Goal: Task Accomplishment & Management: Use online tool/utility

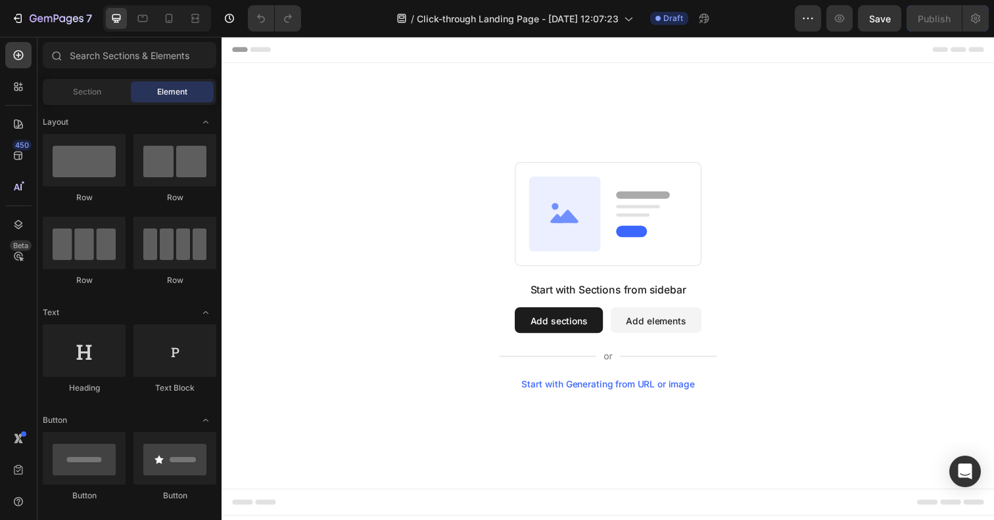
click at [559, 335] on button "Add sections" at bounding box center [565, 326] width 90 height 26
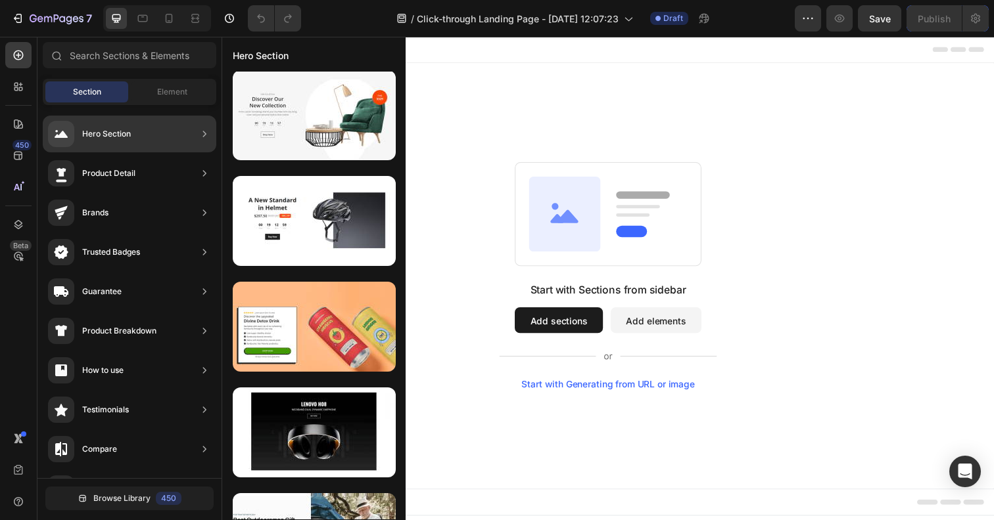
scroll to position [6843, 0]
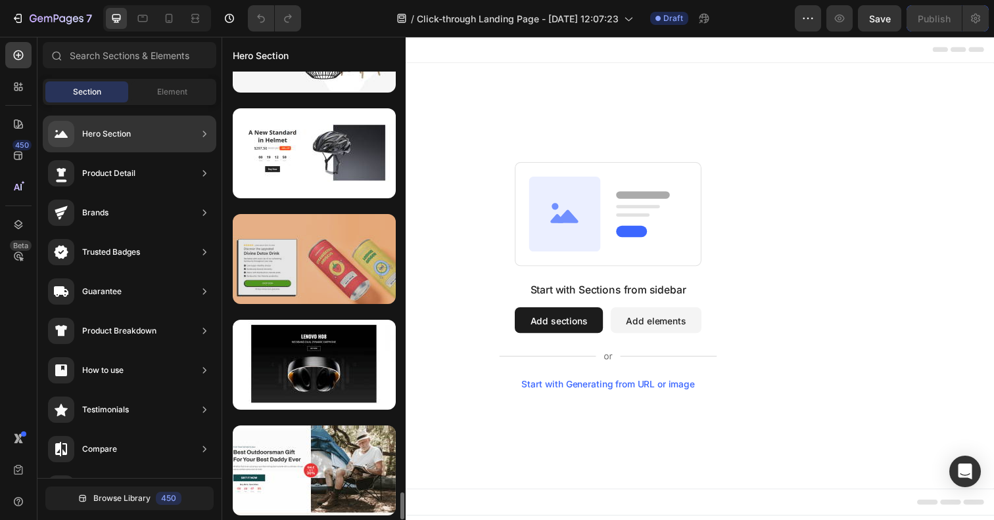
click at [324, 283] on div at bounding box center [314, 259] width 163 height 90
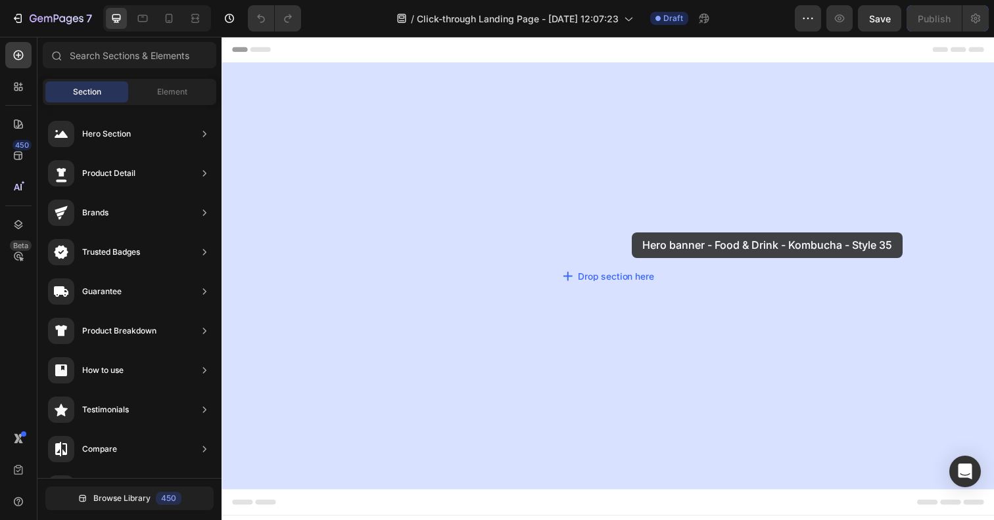
drag, startPoint x: 532, startPoint y: 319, endPoint x: 640, endPoint y: 237, distance: 136.0
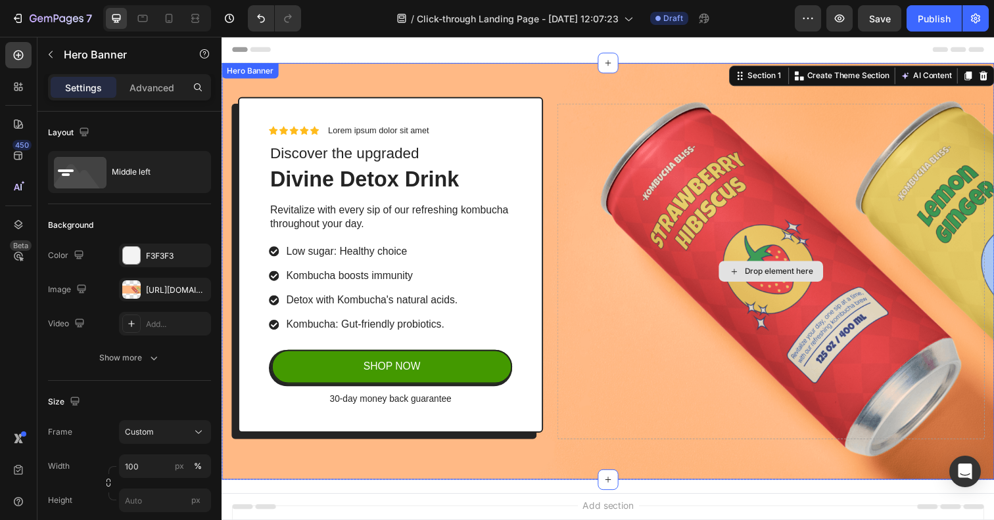
click at [701, 186] on div "Drop element here" at bounding box center [782, 276] width 436 height 343
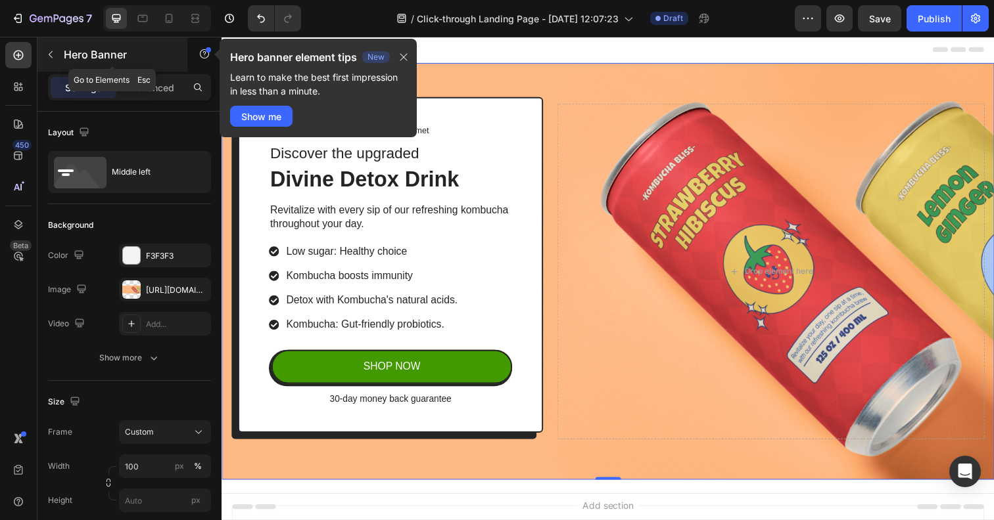
click at [52, 58] on icon "button" at bounding box center [50, 54] width 11 height 11
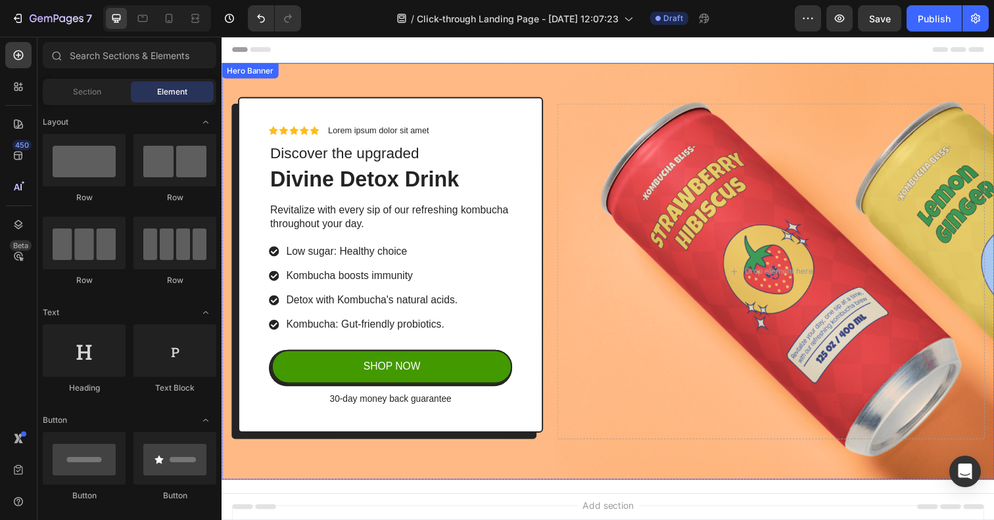
click at [343, 80] on div "Icon Icon Icon Icon Icon Icon List Lorem ipsum dolor sit amet Text Block Row Di…" at bounding box center [615, 277] width 788 height 426
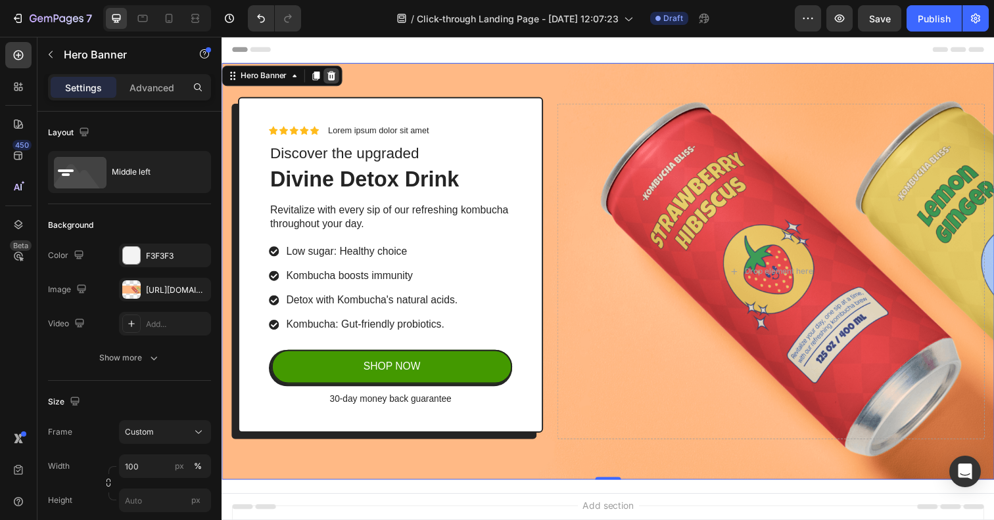
click at [332, 78] on icon at bounding box center [333, 76] width 9 height 9
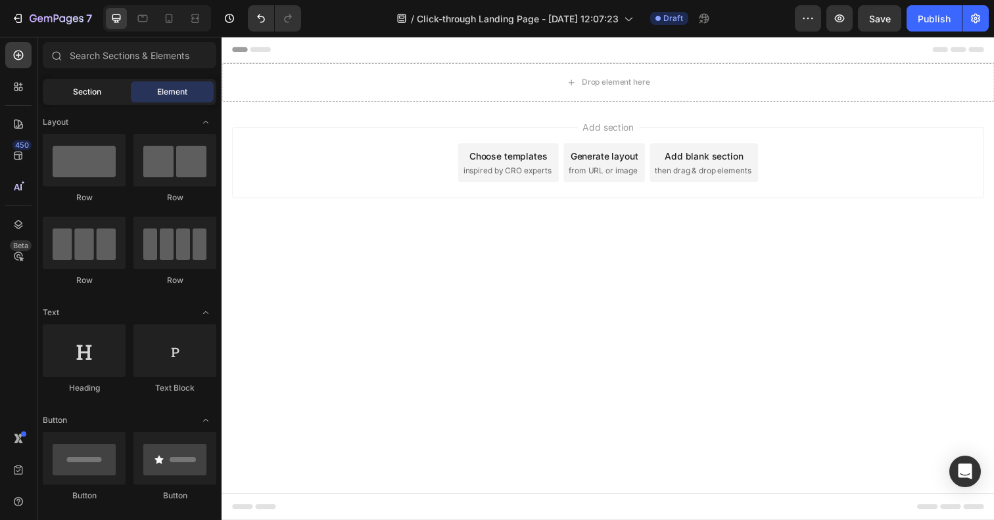
click at [89, 97] on span "Section" at bounding box center [87, 92] width 28 height 12
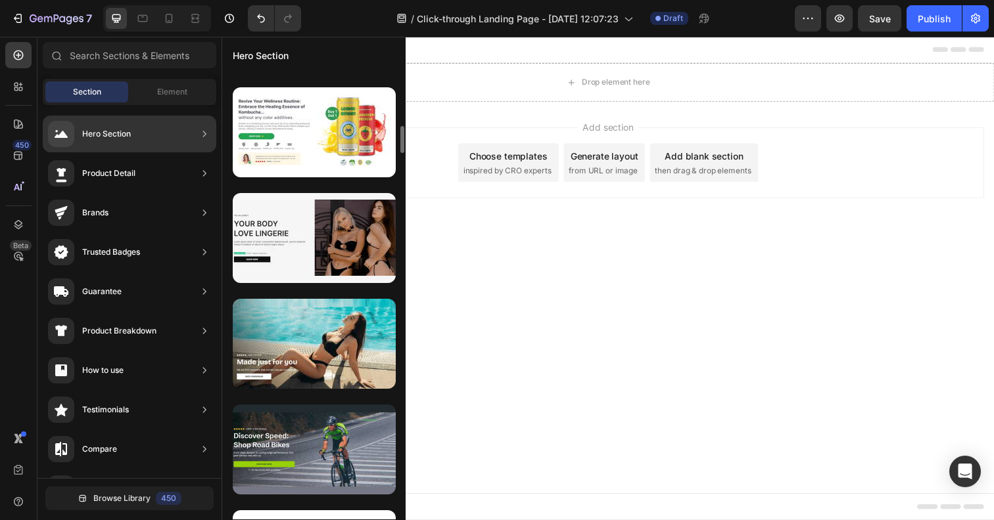
scroll to position [705, 0]
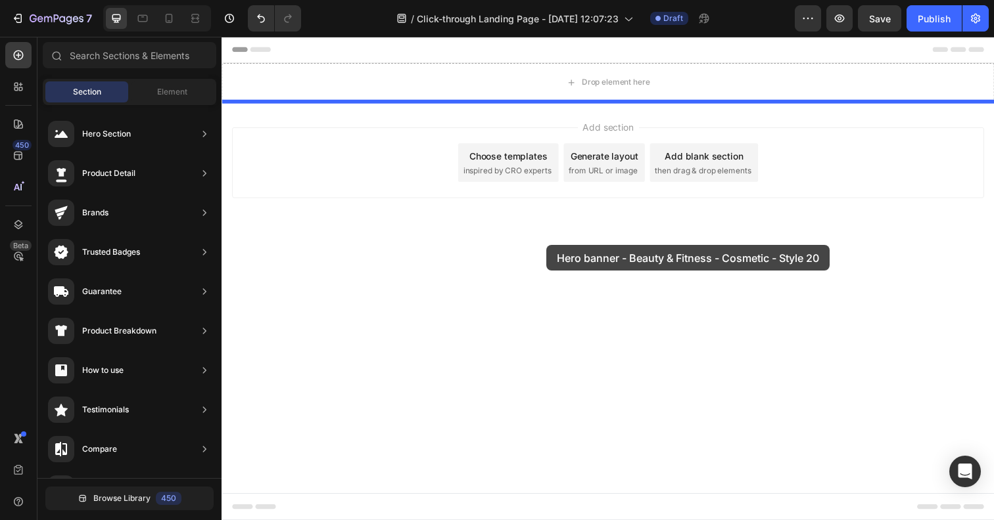
drag, startPoint x: 521, startPoint y: 281, endPoint x: 553, endPoint y: 250, distance: 45.1
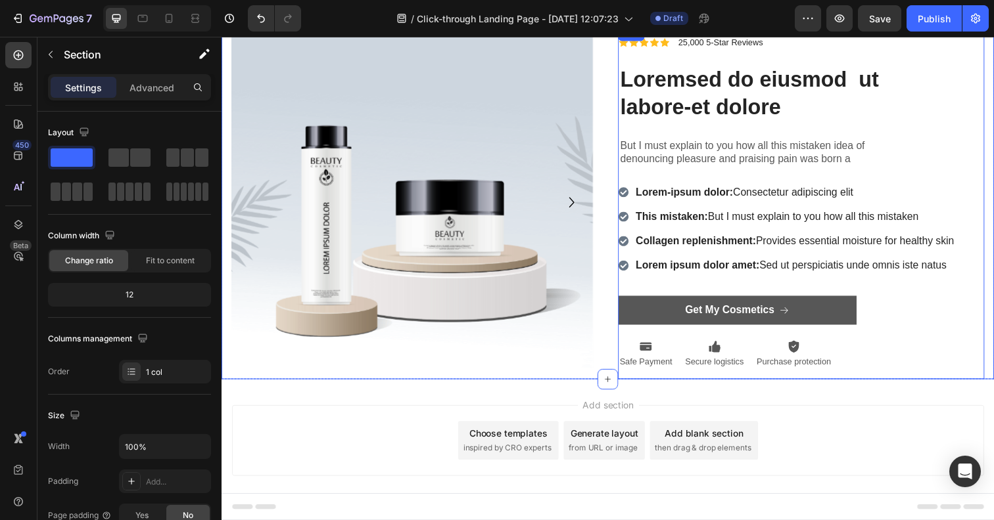
scroll to position [125, 0]
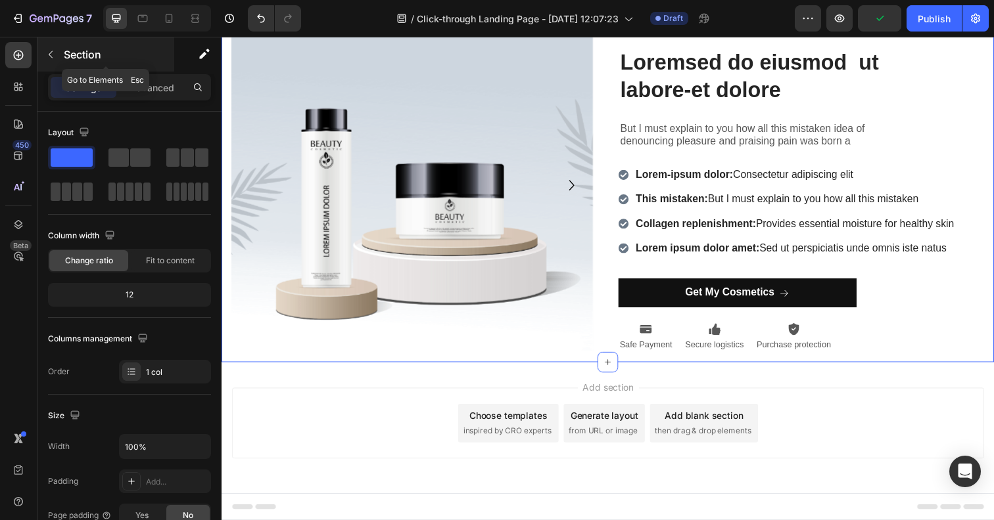
click at [51, 55] on icon "button" at bounding box center [50, 54] width 11 height 11
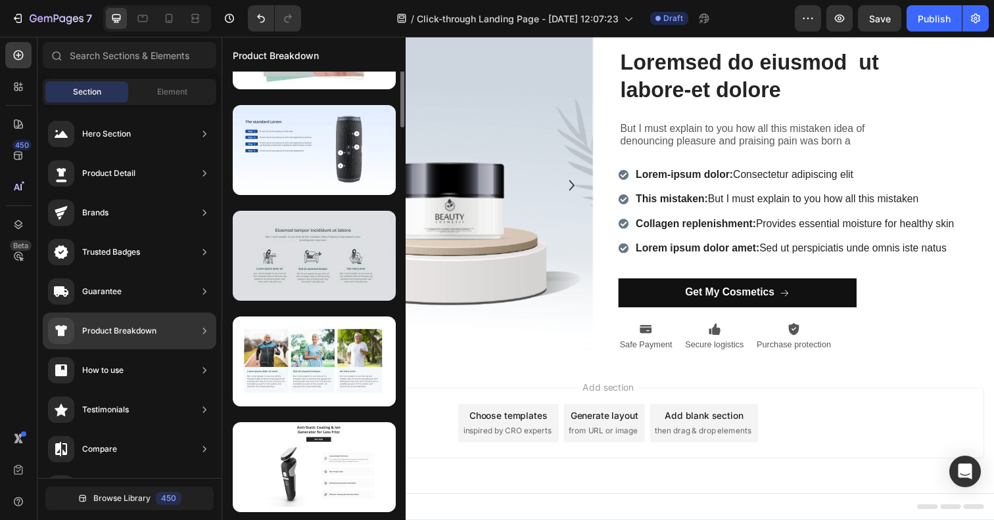
scroll to position [206, 0]
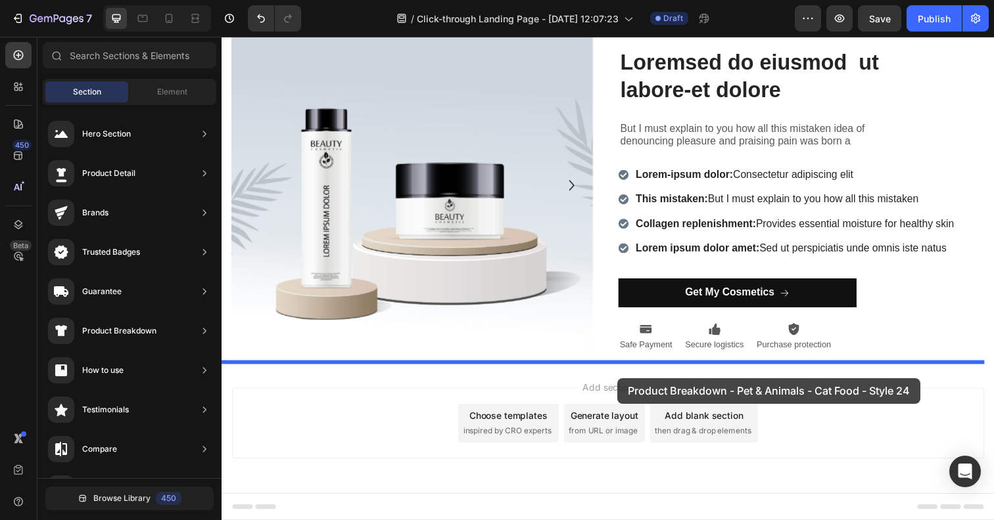
drag, startPoint x: 567, startPoint y: 164, endPoint x: 626, endPoint y: 386, distance: 229.0
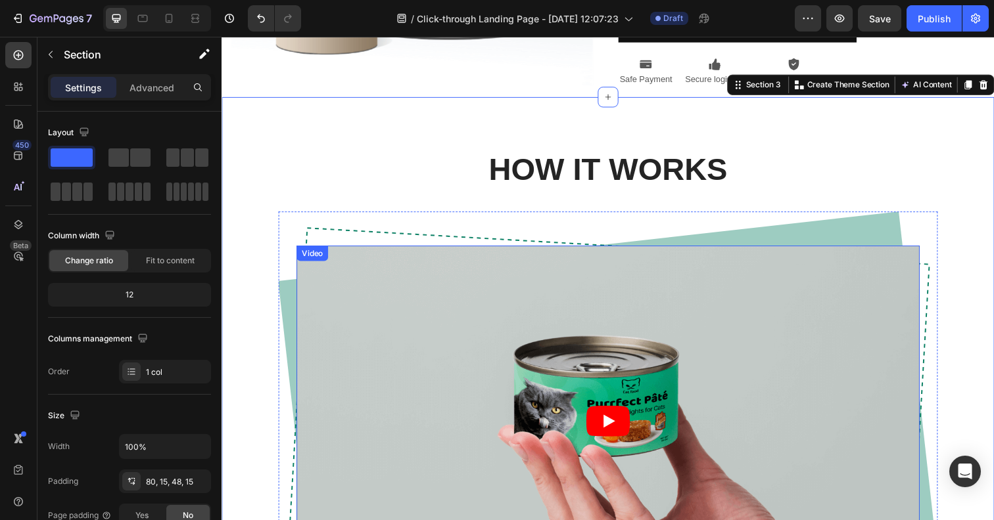
scroll to position [242, 0]
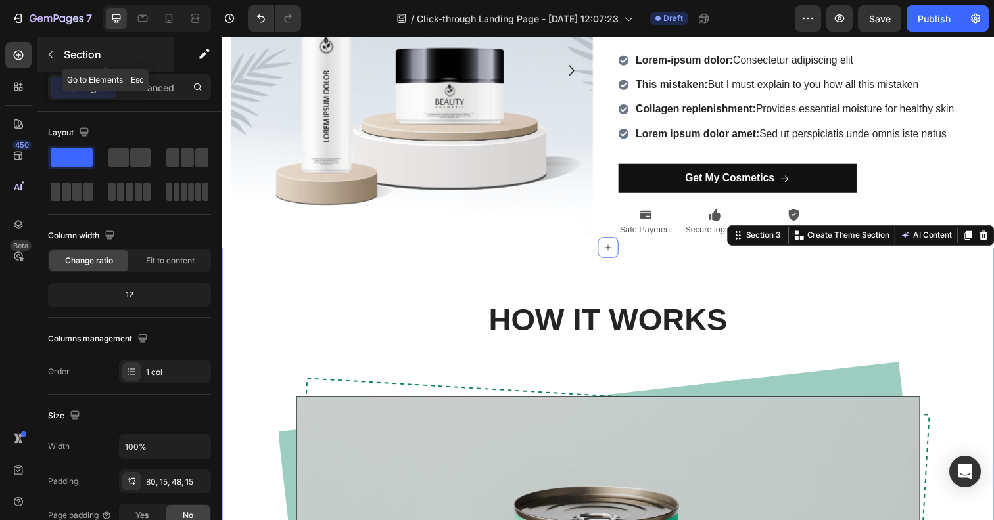
click at [52, 51] on icon "button" at bounding box center [50, 54] width 11 height 11
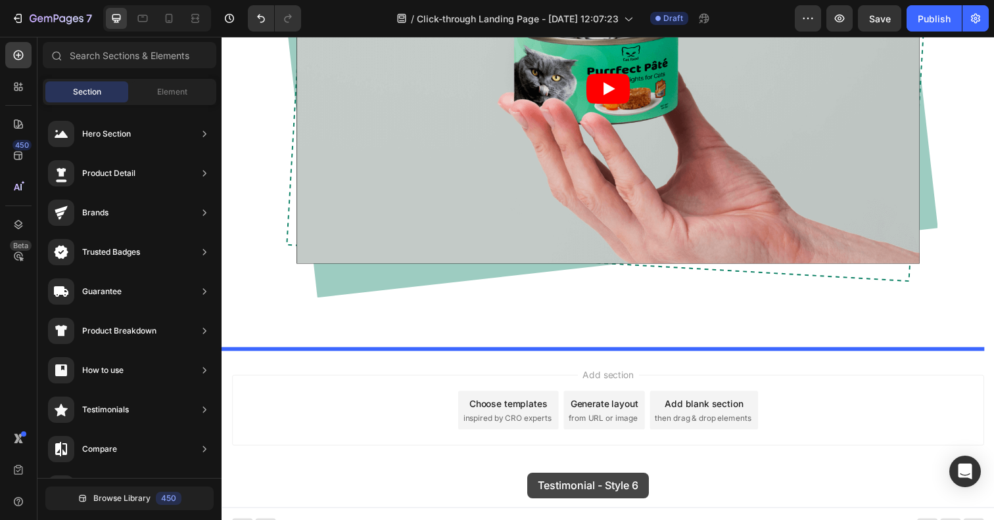
scroll to position [750, 0]
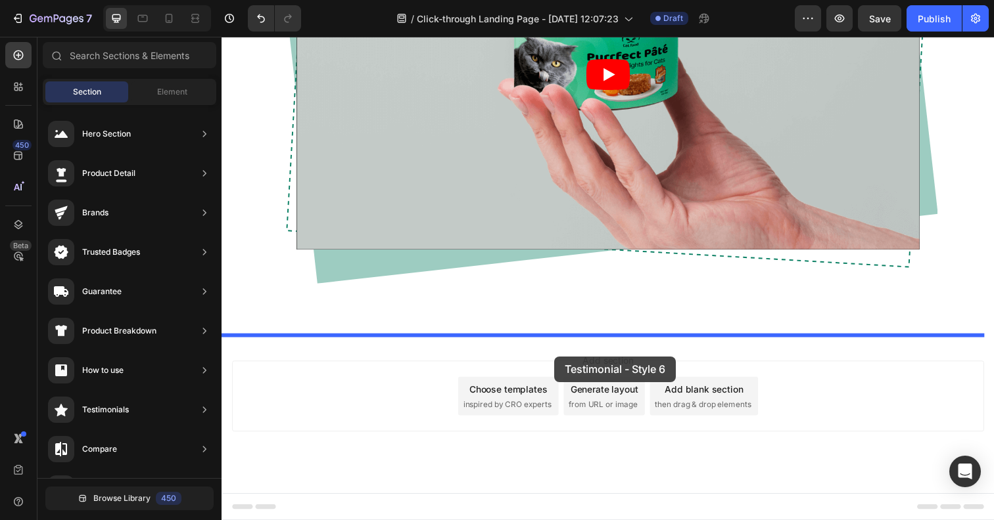
drag, startPoint x: 548, startPoint y: 382, endPoint x: 561, endPoint y: 363, distance: 23.1
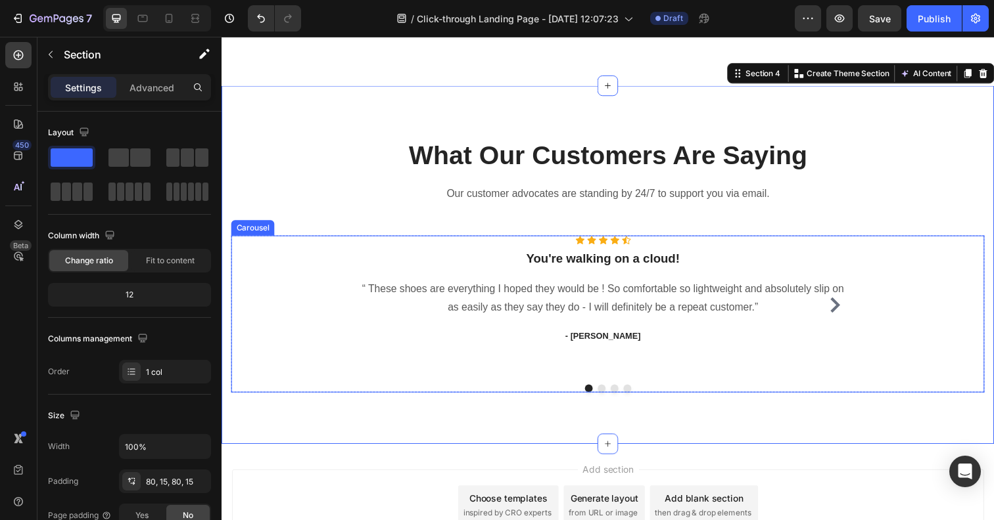
scroll to position [1009, 0]
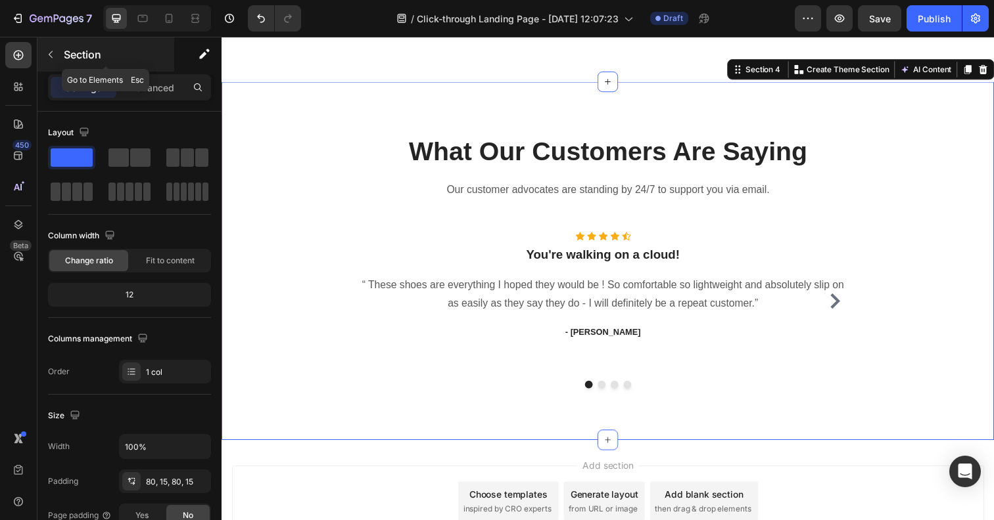
click at [53, 53] on icon "button" at bounding box center [50, 54] width 11 height 11
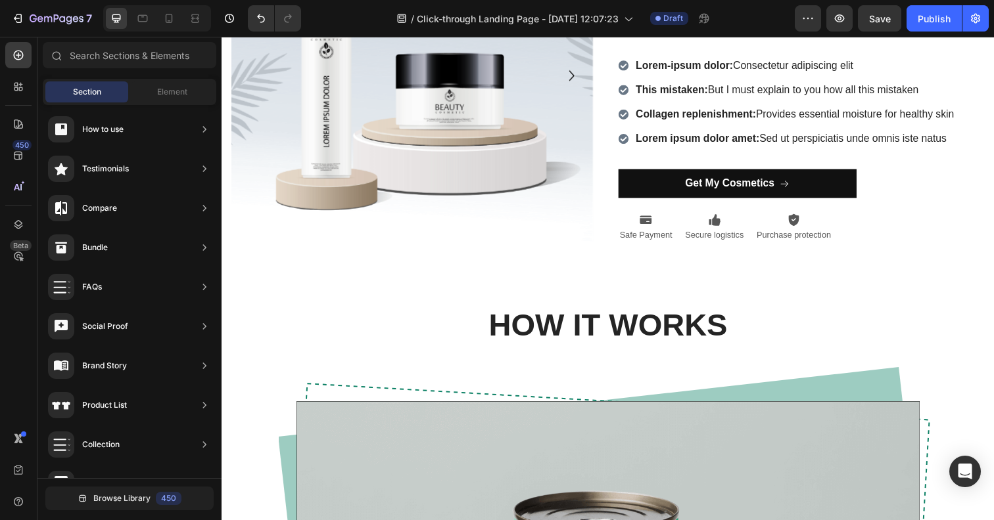
scroll to position [0, 0]
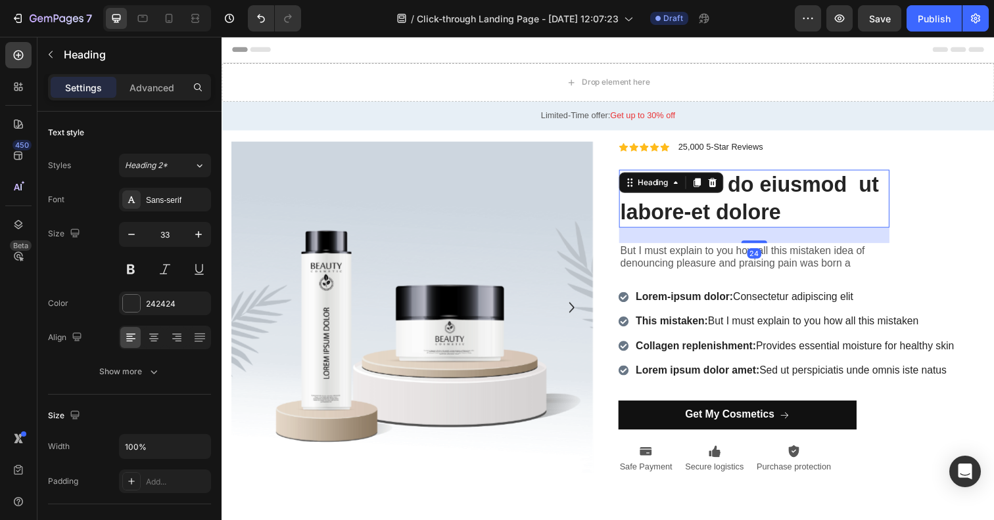
click at [691, 208] on h2 "Loremsed do eiusmod ut labore-et dolore" at bounding box center [765, 202] width 276 height 59
click at [763, 213] on h2 "Loremsed do eiusmod ut labore-et dolore" at bounding box center [765, 202] width 276 height 59
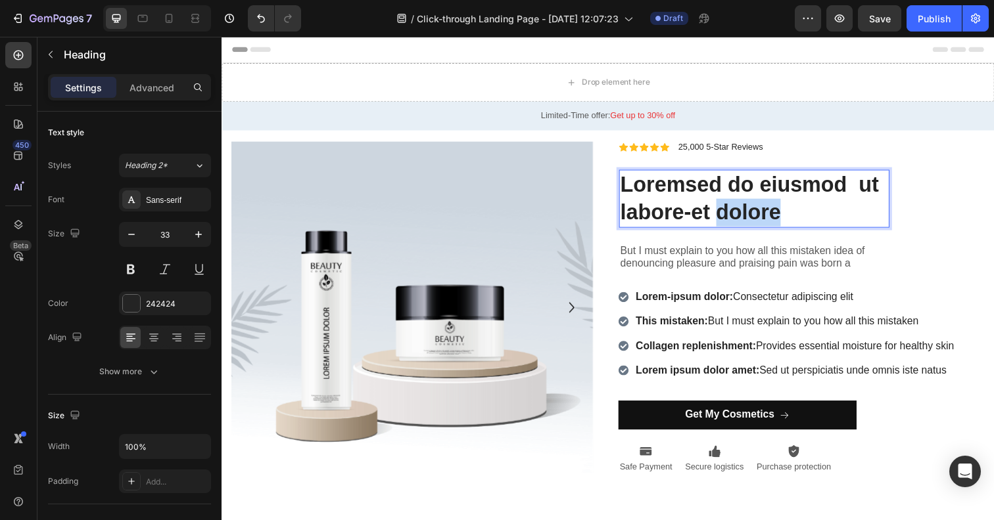
click at [763, 213] on p "Loremsed do eiusmod ut labore-et dolore" at bounding box center [764, 202] width 273 height 57
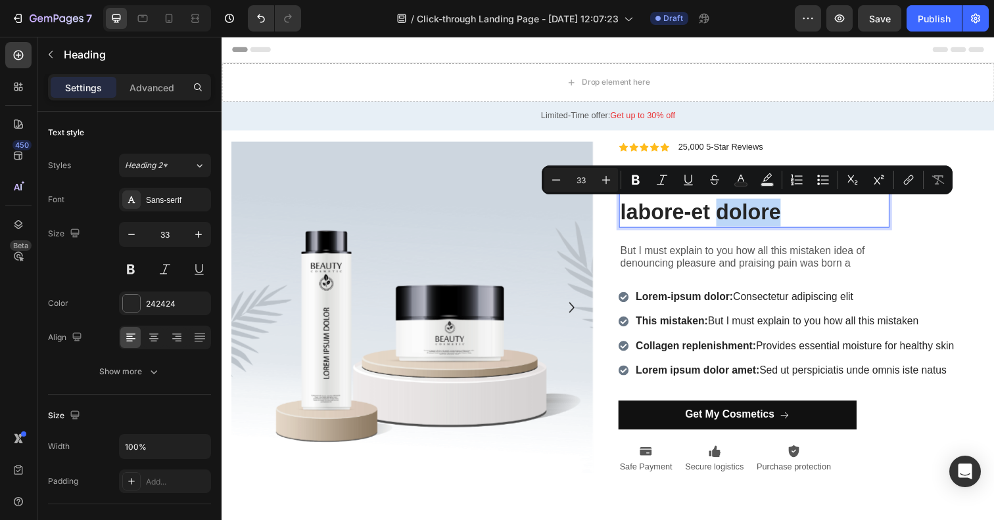
click at [788, 217] on p "Loremsed do eiusmod ut labore-et dolore" at bounding box center [764, 202] width 273 height 57
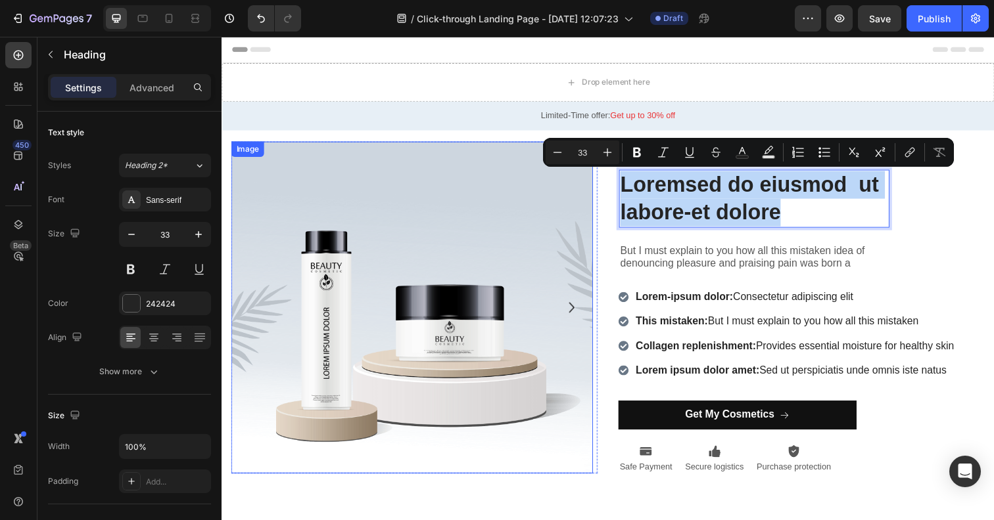
drag, startPoint x: 804, startPoint y: 221, endPoint x: 591, endPoint y: 169, distance: 218.5
click at [591, 169] on div "Image Image Carousel Icon Icon Icon Icon Icon Icon List 25,000 5-Star Reviews T…" at bounding box center [615, 313] width 788 height 361
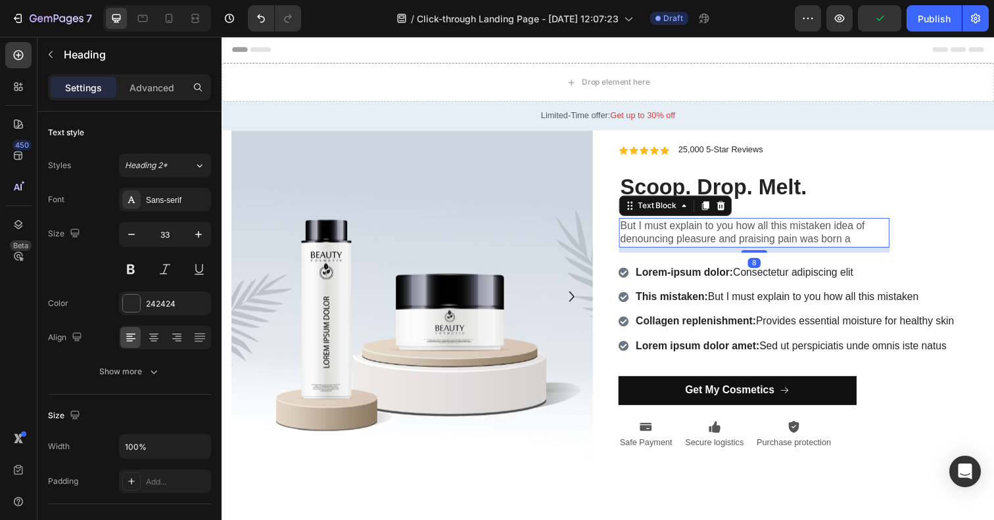
click at [652, 238] on p "But I must explain to you how all this mistaken idea of denouncing pleasure and…" at bounding box center [764, 237] width 273 height 28
click at [714, 244] on p "But I must explain to you how all this mistaken idea of denouncing pleasure and…" at bounding box center [764, 237] width 273 height 28
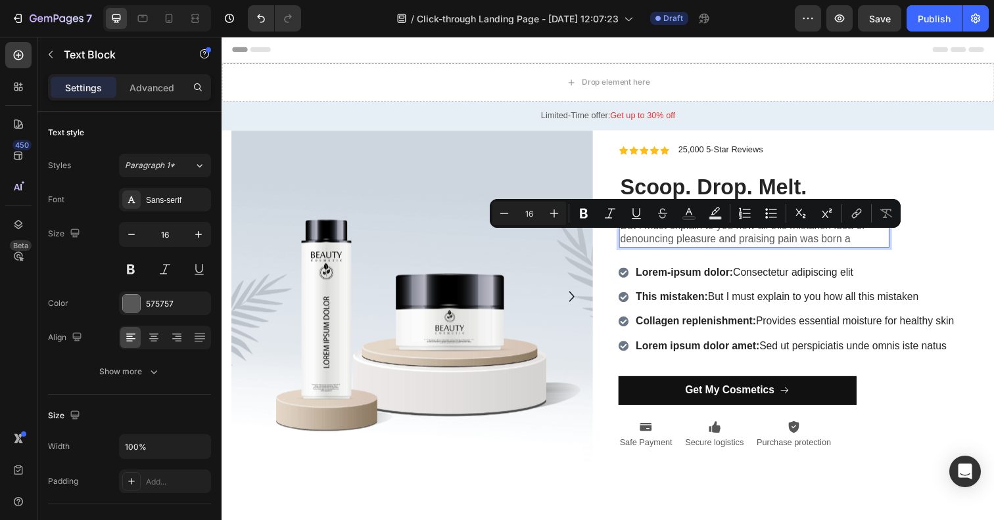
click at [875, 244] on p "But I must explain to you how all this mistaken idea of denouncing pleasure and…" at bounding box center [764, 237] width 273 height 28
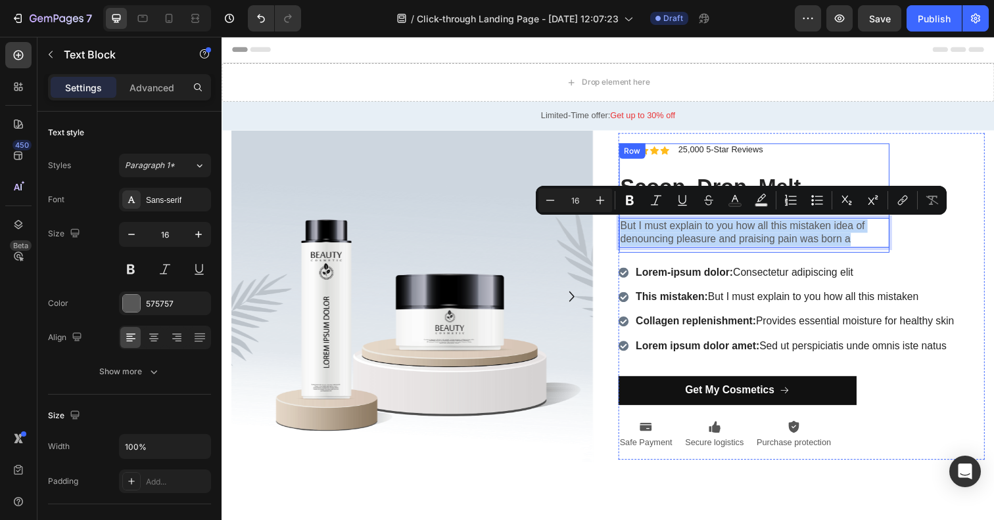
drag, startPoint x: 873, startPoint y: 243, endPoint x: 663, endPoint y: 226, distance: 211.0
click at [654, 217] on div "Icon Icon Icon Icon Icon Icon List 25,000 5-Star Reviews Text Block Row Scoop. …" at bounding box center [765, 201] width 276 height 111
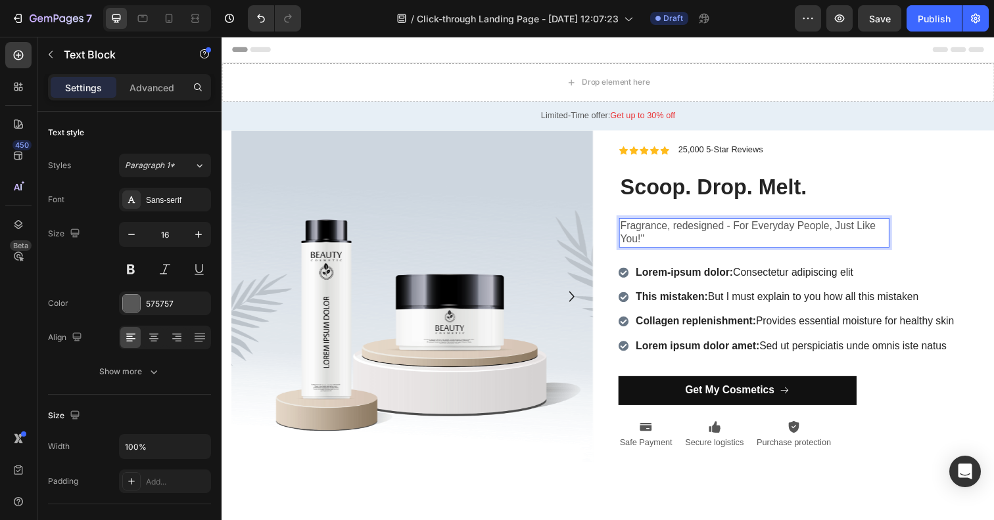
click at [628, 231] on p "Fragrance, redesigned - For Everyday People, Just Like You!"" at bounding box center [764, 237] width 273 height 28
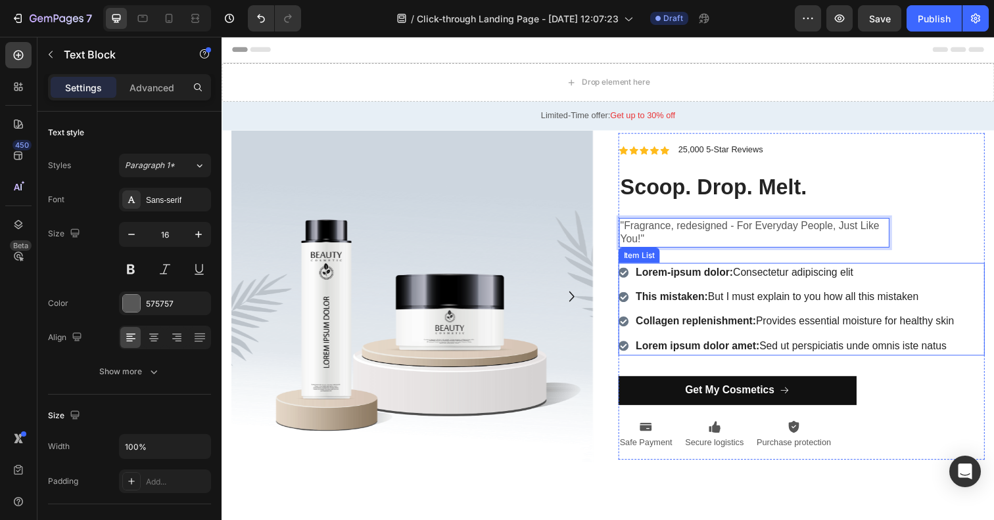
click at [671, 279] on strong "Lorem-ipsum dolor:" at bounding box center [693, 277] width 99 height 11
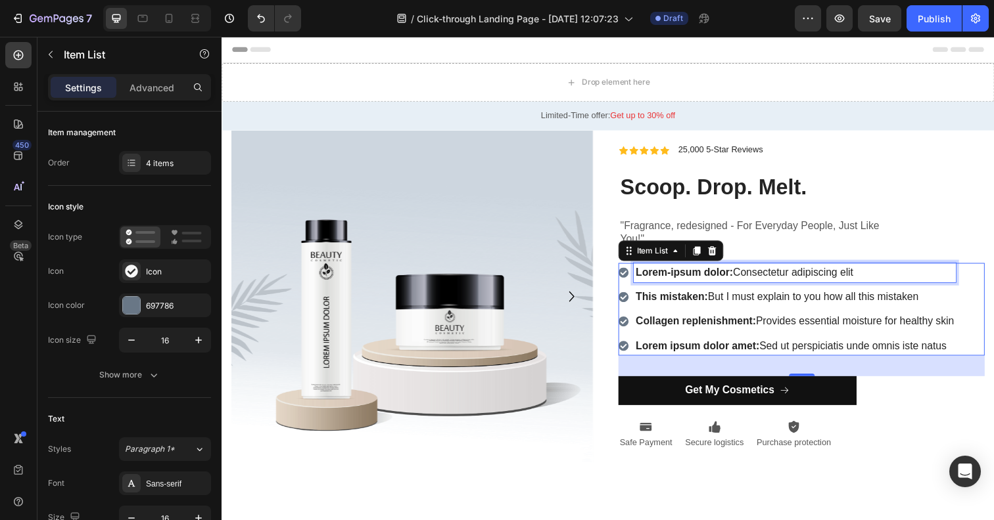
click at [703, 279] on strong "Lorem-ipsum dolor:" at bounding box center [693, 277] width 99 height 11
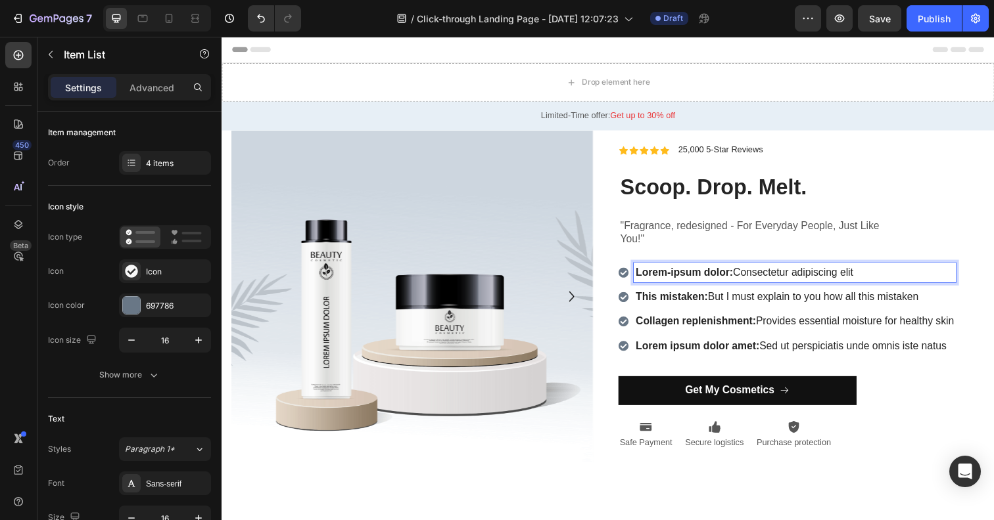
click at [703, 279] on strong "Lorem-ipsum dolor:" at bounding box center [693, 277] width 99 height 11
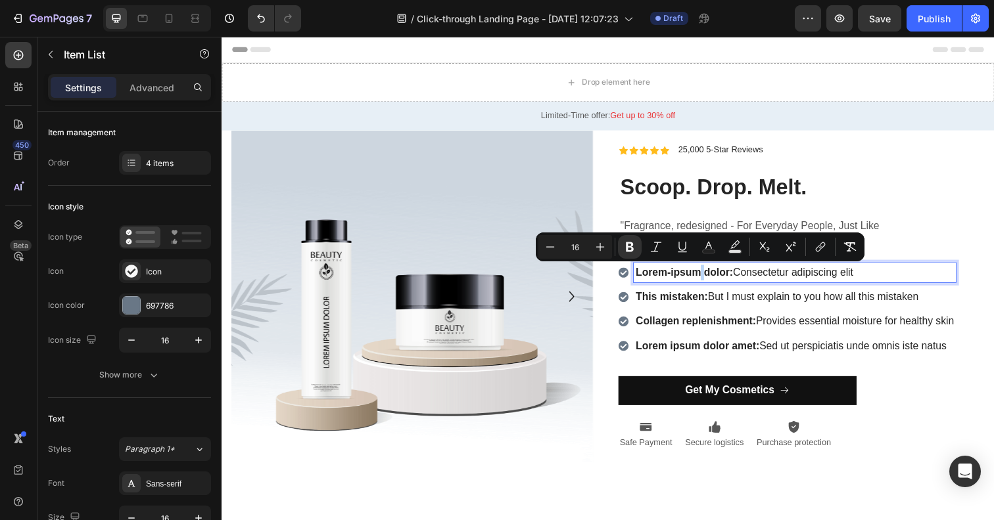
click at [743, 280] on p "Lorem-ipsum dolor: Consectetur adipiscing elit" at bounding box center [806, 278] width 325 height 16
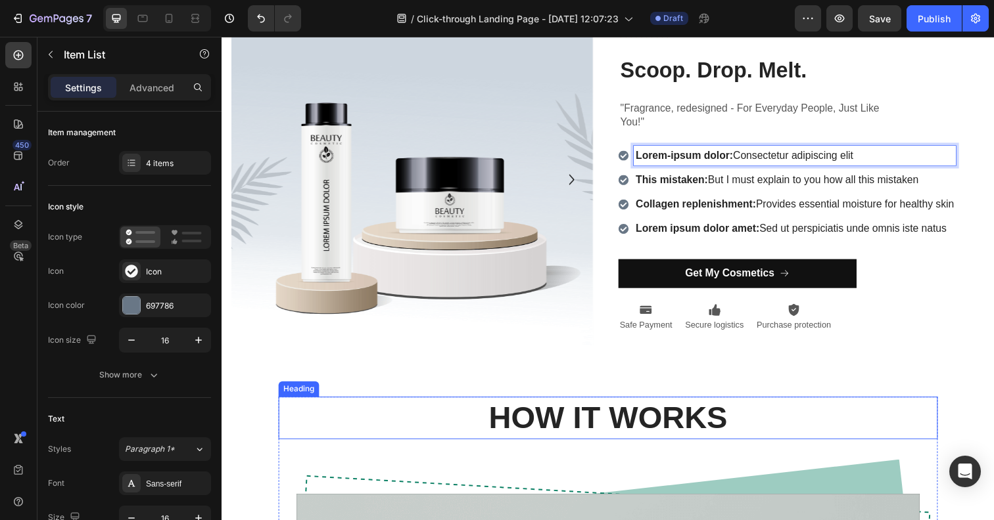
scroll to position [208, 0]
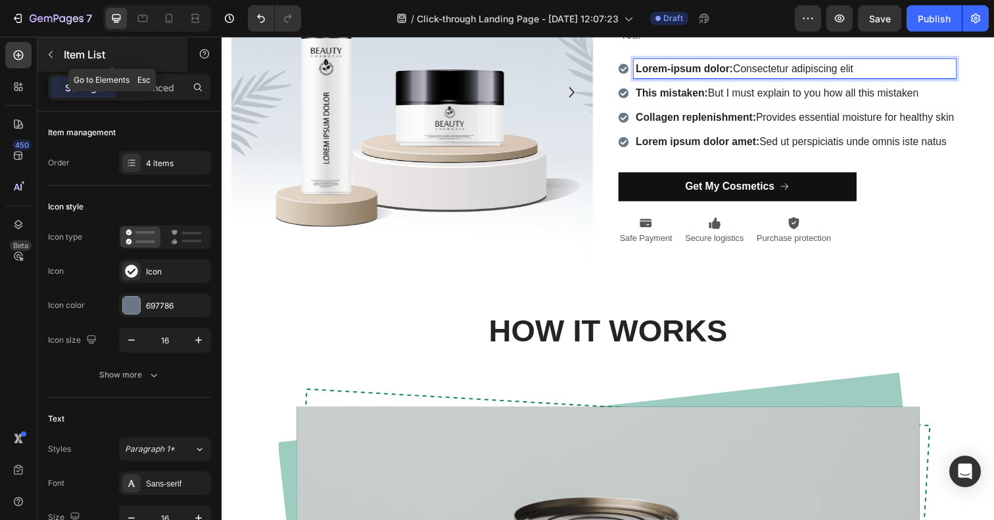
click at [47, 54] on icon "button" at bounding box center [50, 54] width 11 height 11
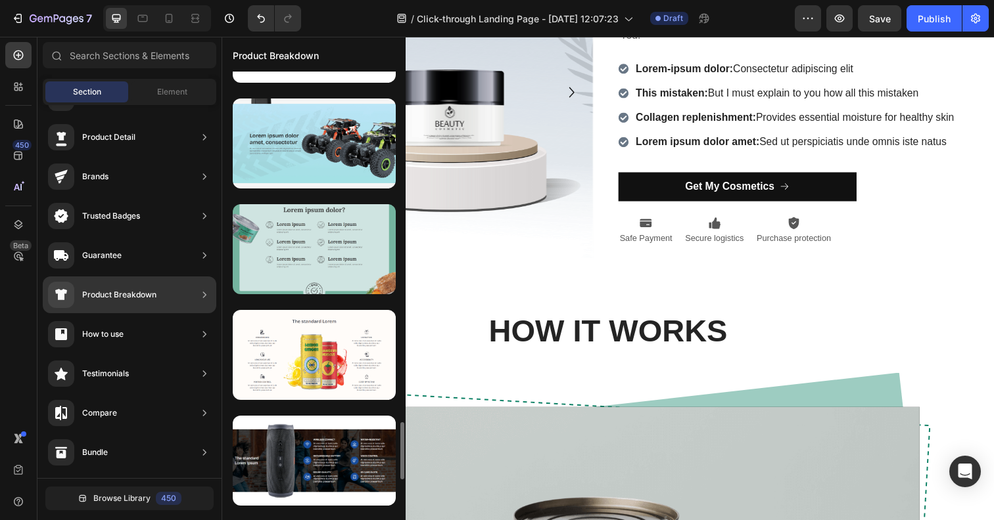
scroll to position [2822, 0]
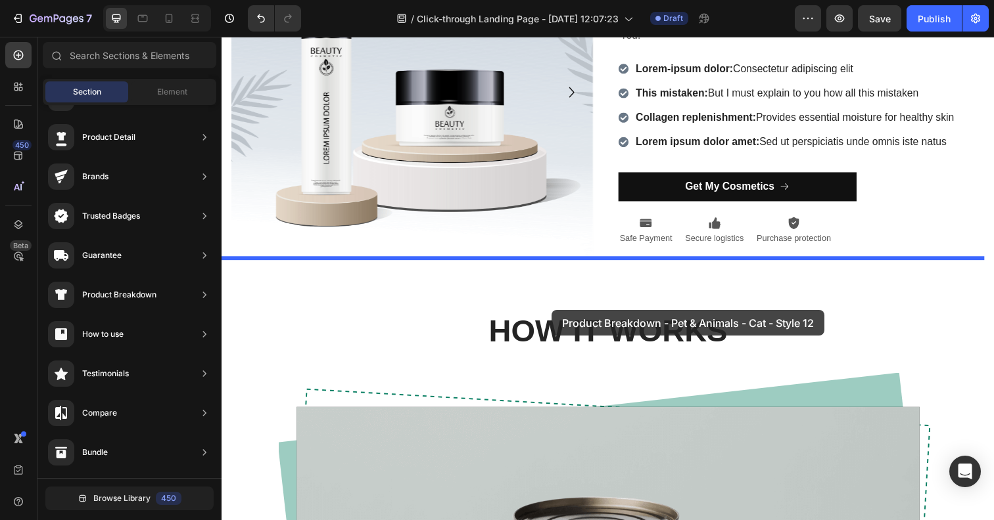
drag, startPoint x: 533, startPoint y: 205, endPoint x: 559, endPoint y: 316, distance: 114.0
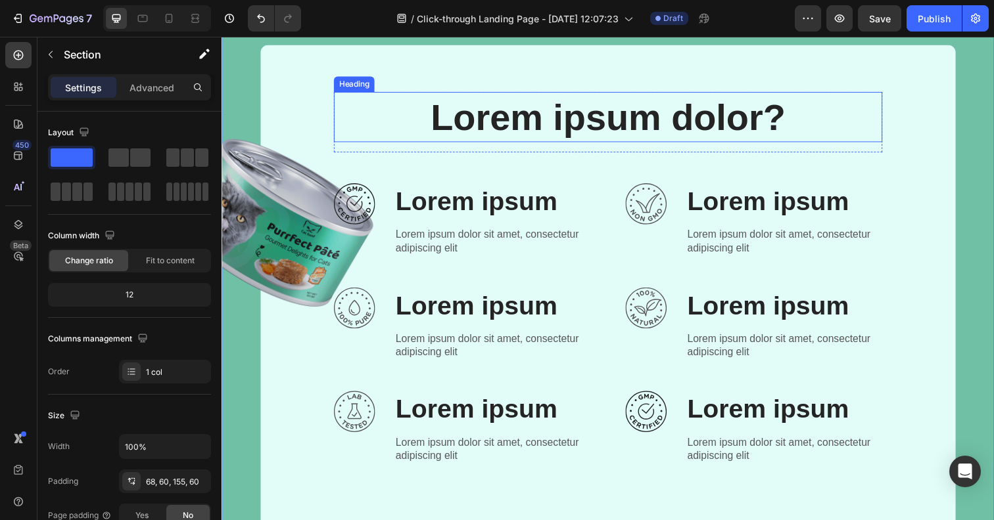
scroll to position [402, 0]
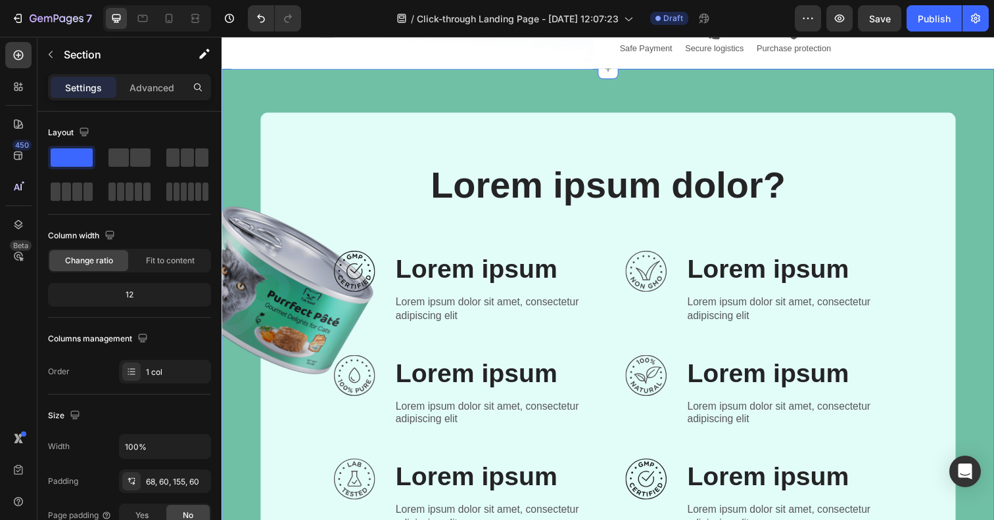
click at [311, 84] on div "Image Image Lorem ipsum dolor? Heading Row Image Lorem ipsum Text Block Lorem i…" at bounding box center [615, 425] width 788 height 710
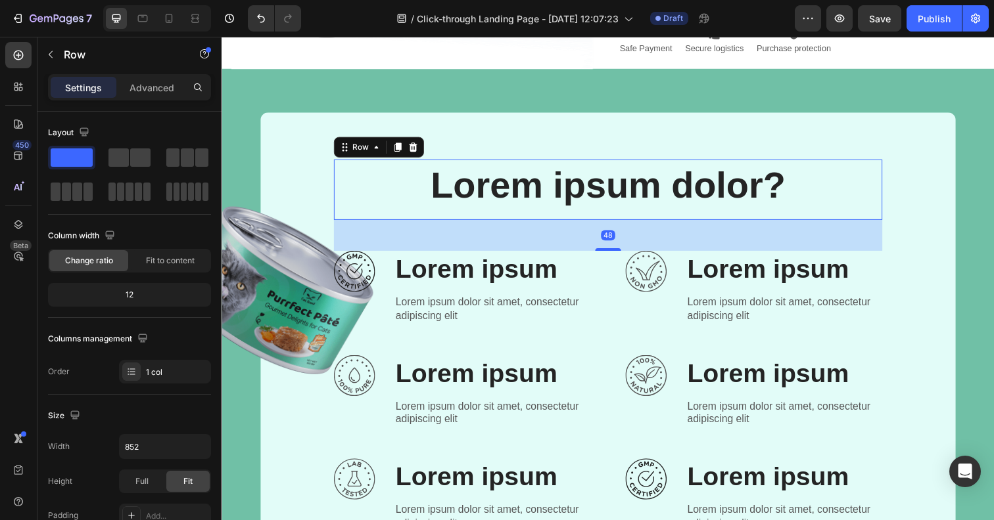
click at [551, 220] on div "Lorem ipsum dolor? Heading" at bounding box center [616, 193] width 560 height 62
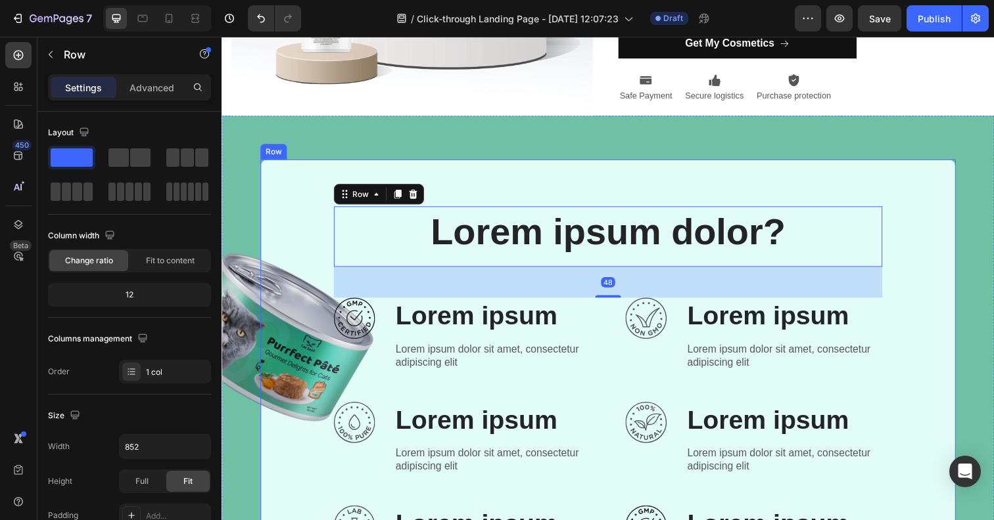
scroll to position [321, 0]
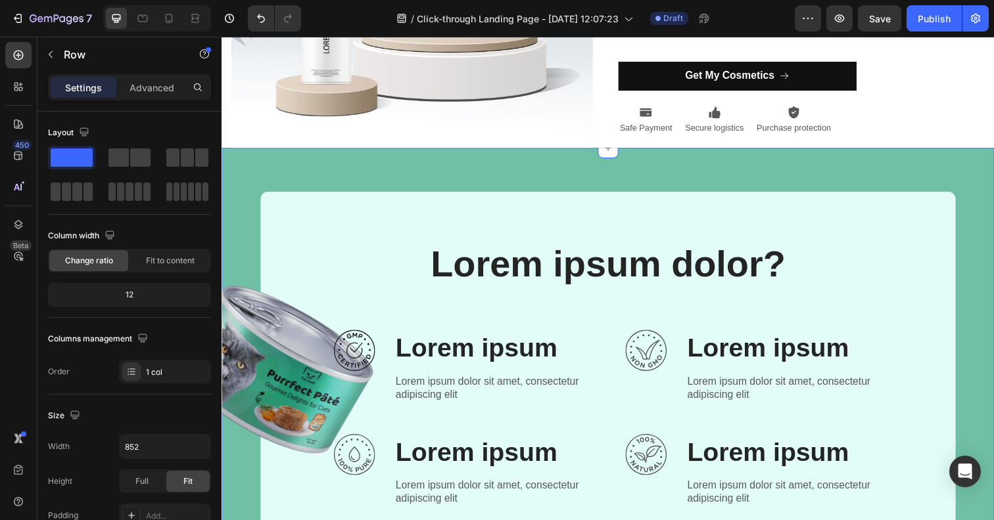
click at [509, 180] on div "Image Image Lorem ipsum dolor? Heading Row Image Lorem ipsum Text Block Lorem i…" at bounding box center [615, 505] width 788 height 710
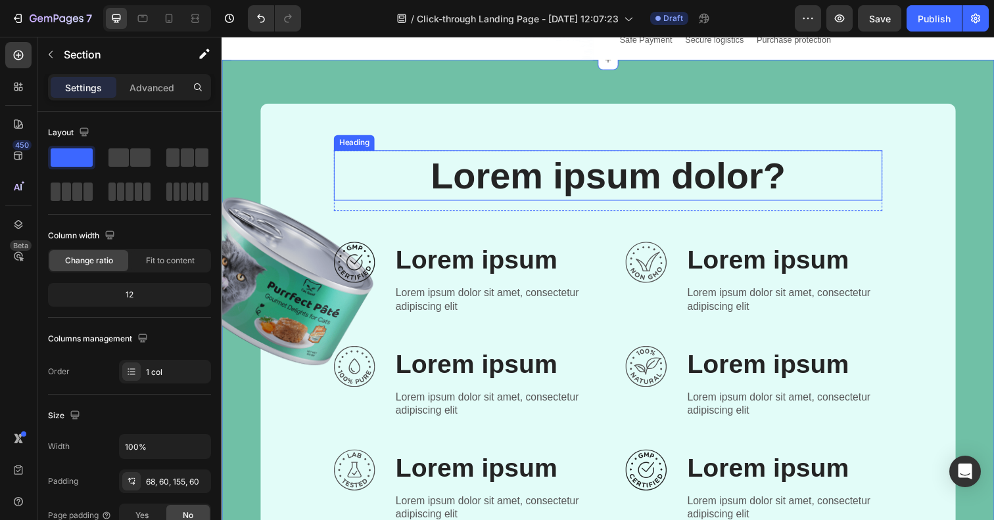
scroll to position [440, 0]
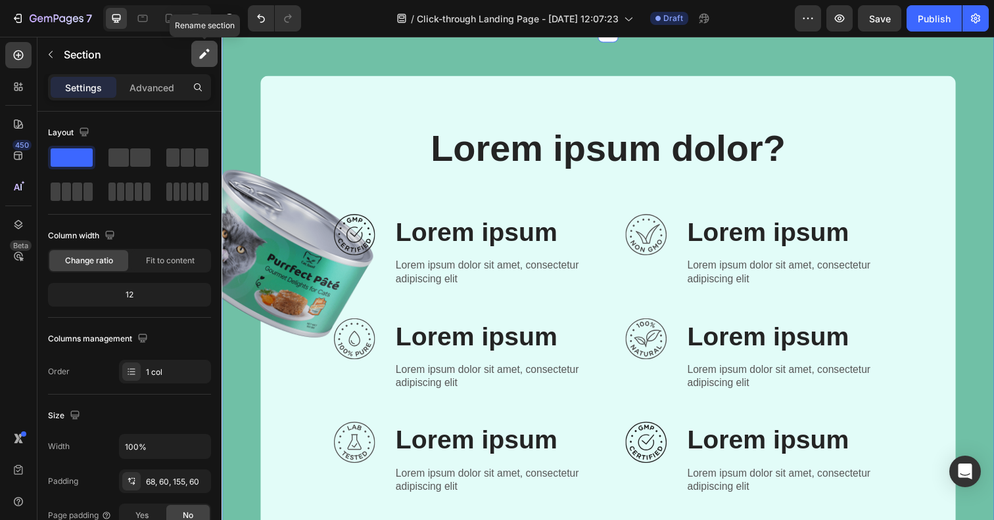
click at [206, 53] on icon "button" at bounding box center [204, 53] width 13 height 13
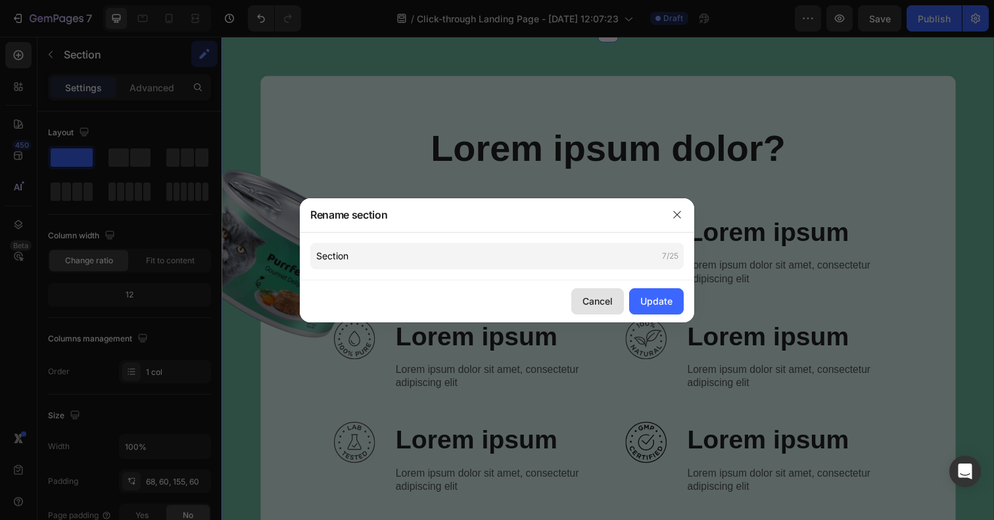
click at [609, 307] on div "Cancel" at bounding box center [597, 301] width 30 height 14
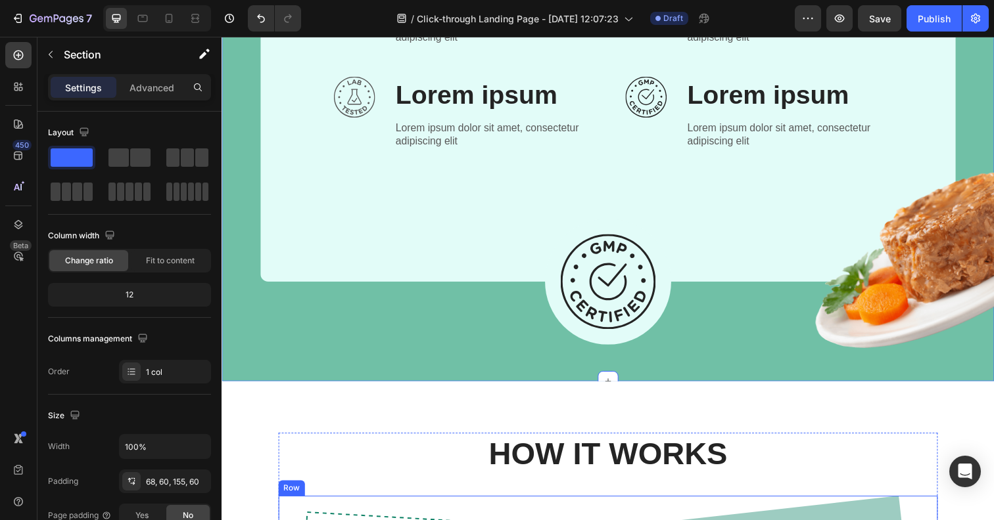
scroll to position [876, 0]
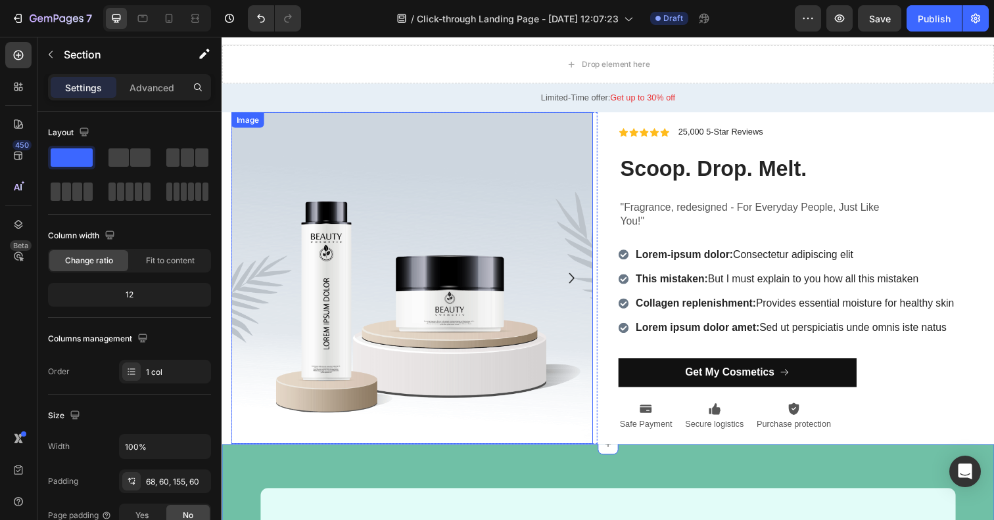
scroll to position [25, 0]
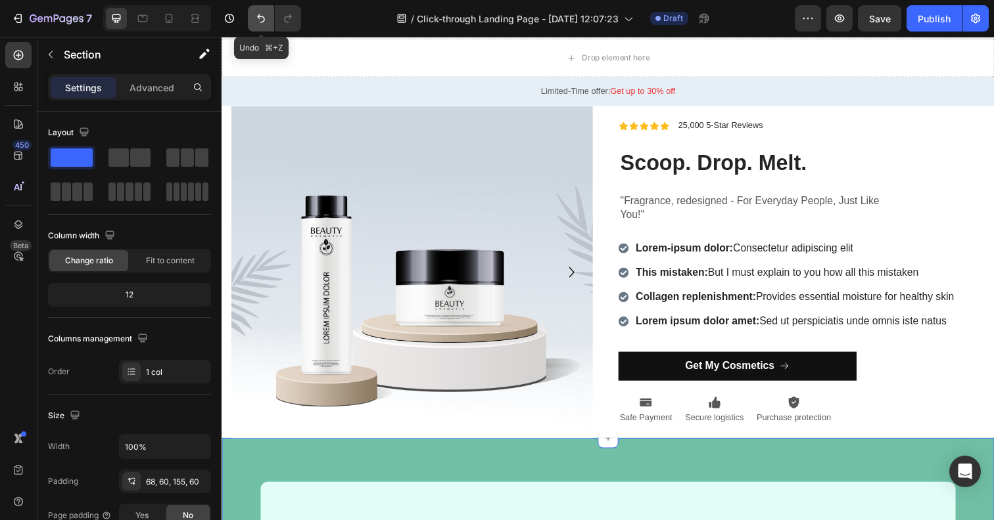
click at [262, 21] on icon "Undo/Redo" at bounding box center [261, 18] width 8 height 9
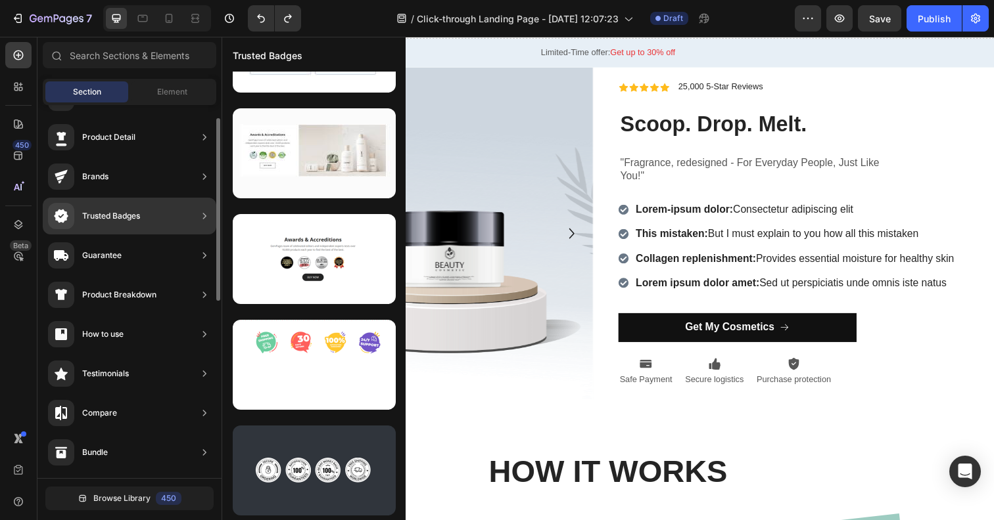
scroll to position [22, 0]
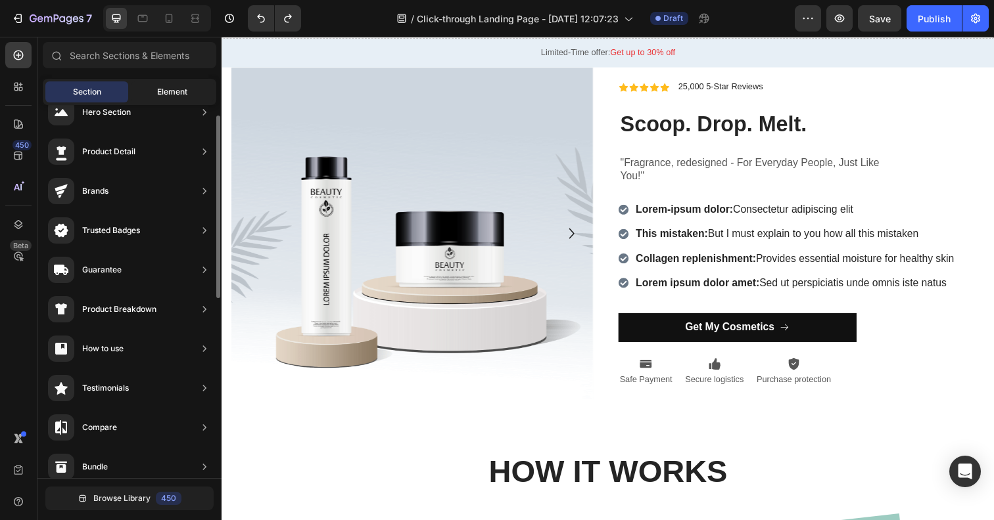
click at [166, 97] on span "Element" at bounding box center [172, 92] width 30 height 12
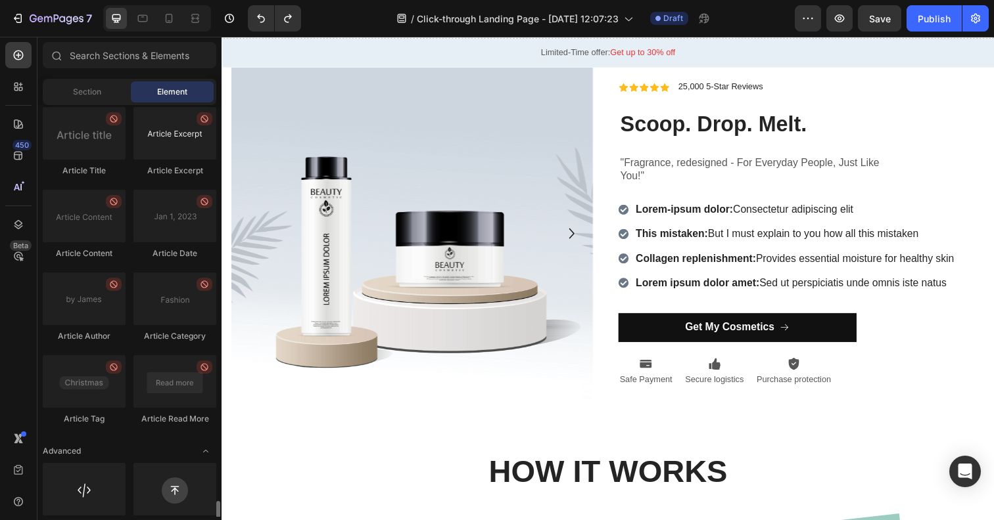
scroll to position [3482, 0]
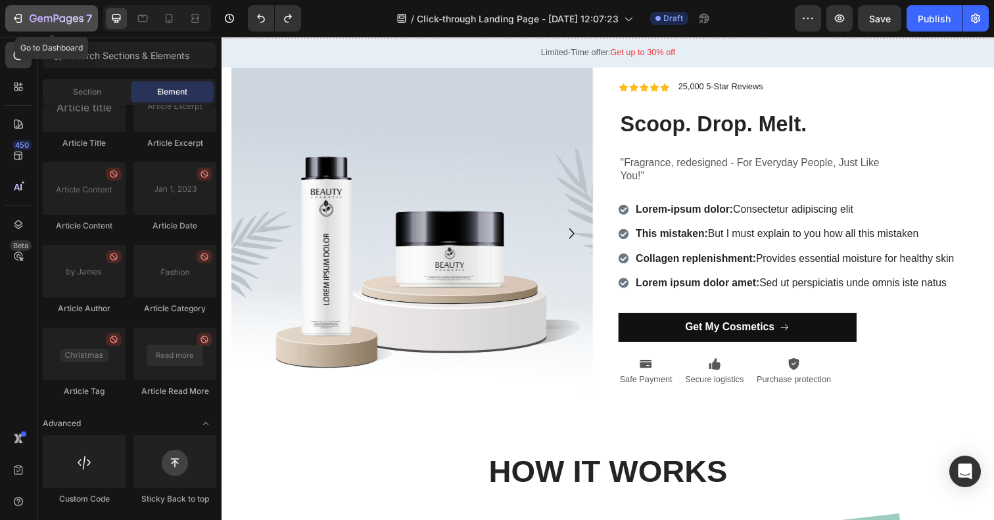
click at [28, 24] on div "7" at bounding box center [51, 19] width 81 height 16
